Goal: Check status

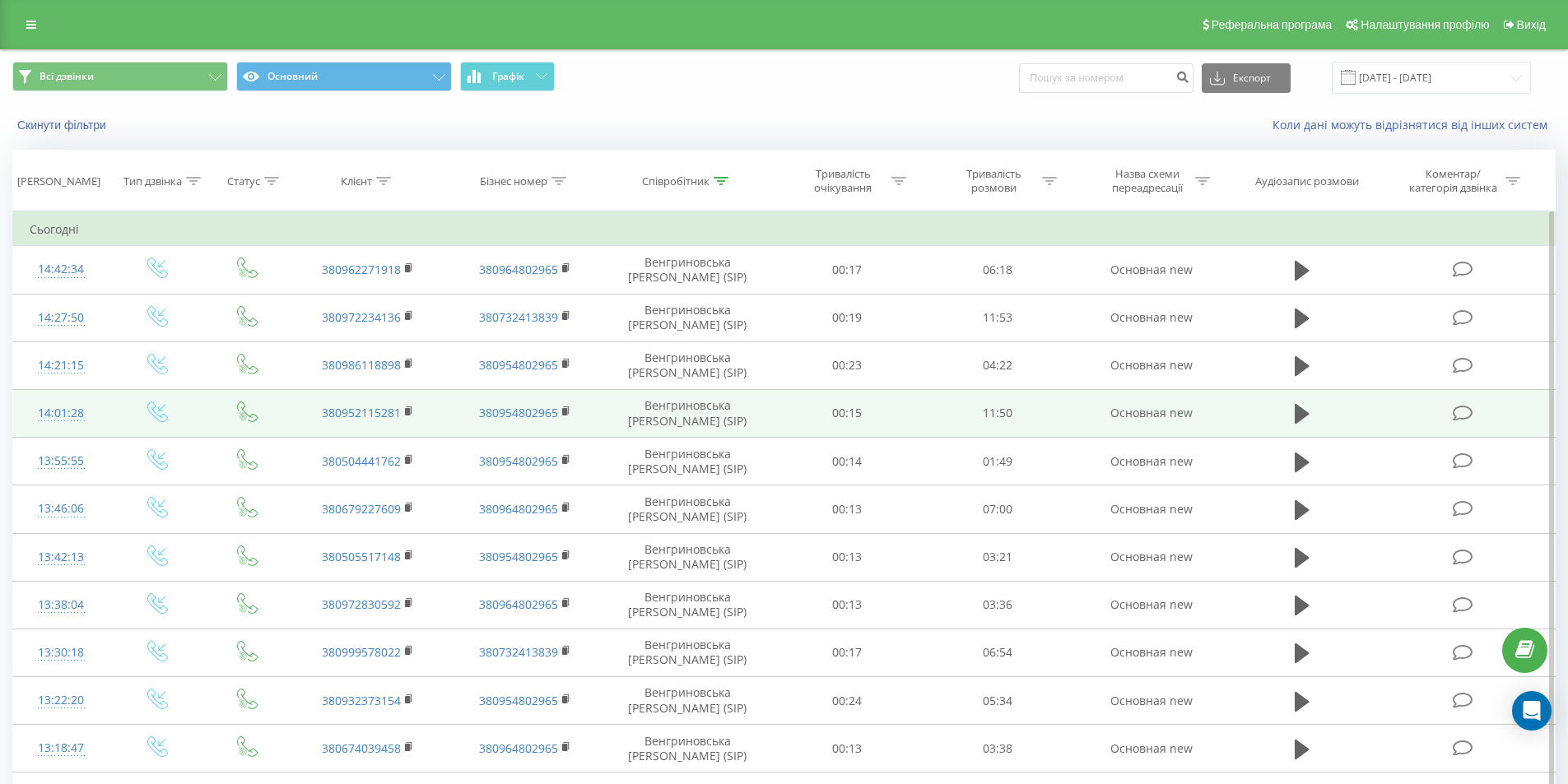
scroll to position [721, 0]
